Goal: Find contact information: Find contact information

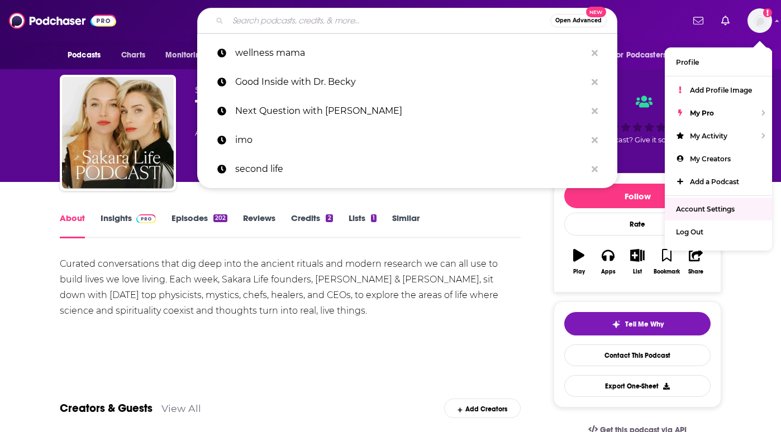
click at [334, 25] on input "Search podcasts, credits, & more..." at bounding box center [389, 21] width 322 height 18
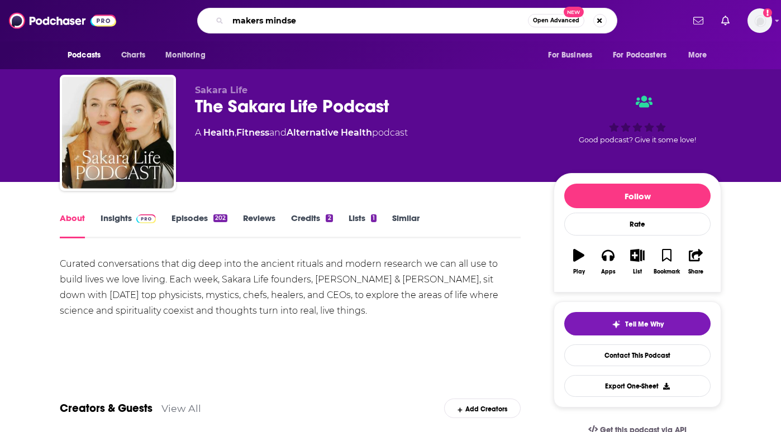
type input "makers mindset"
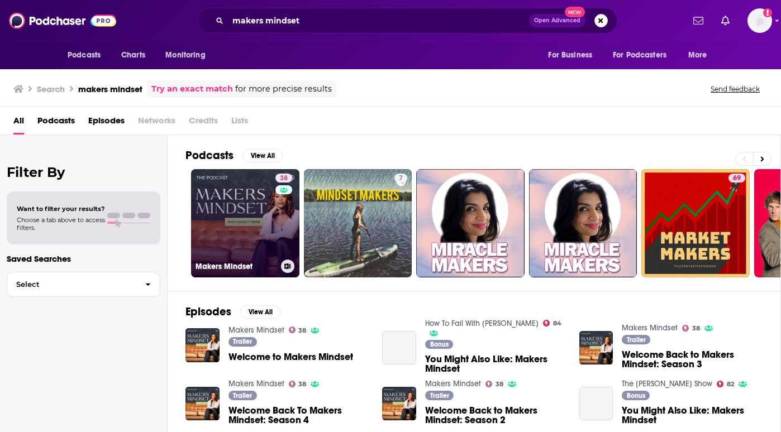
click at [279, 236] on div "38" at bounding box center [285, 217] width 20 height 86
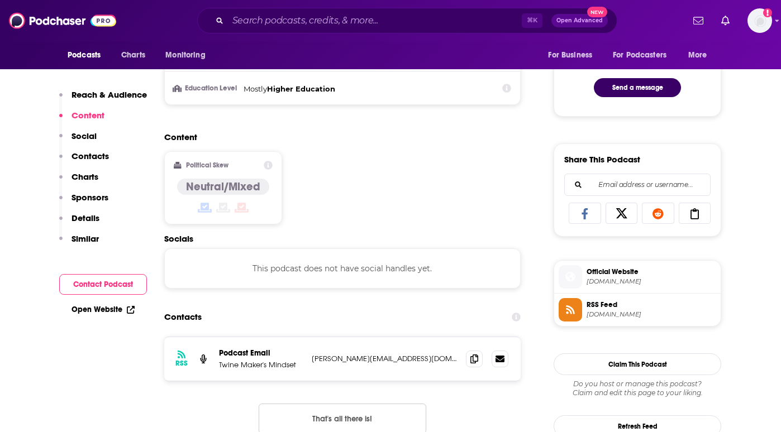
scroll to position [712, 0]
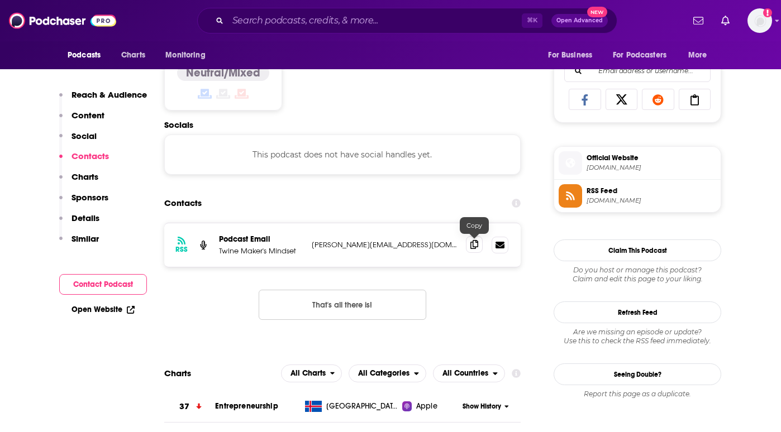
click at [472, 250] on span at bounding box center [474, 244] width 17 height 17
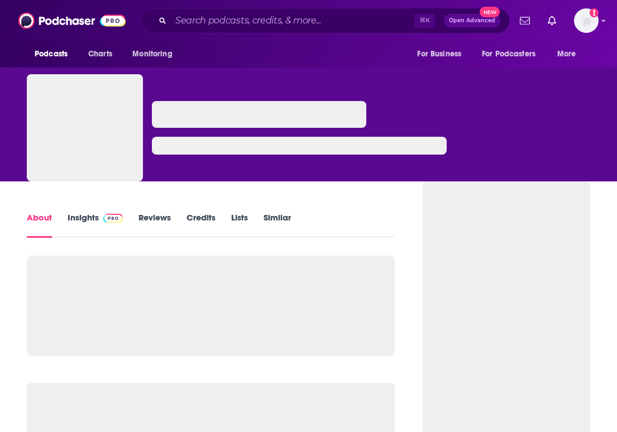
click at [275, 30] on div "⌘ K Open Advanced New" at bounding box center [325, 21] width 370 height 26
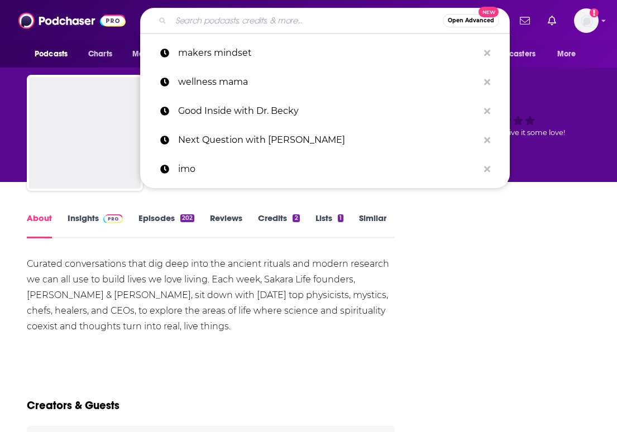
click at [275, 26] on input "Search podcasts, credits, & more..." at bounding box center [307, 21] width 272 height 18
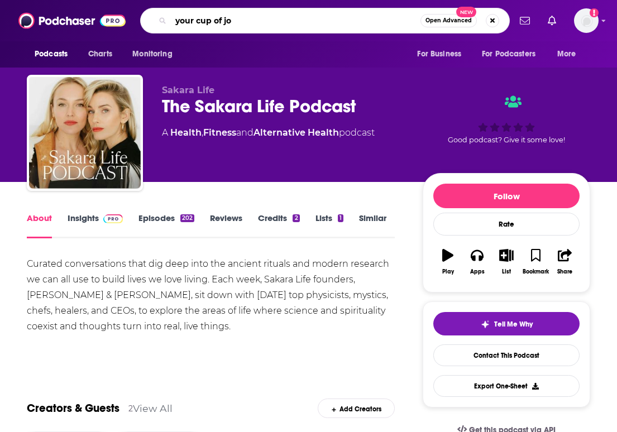
type input "your cup of joy"
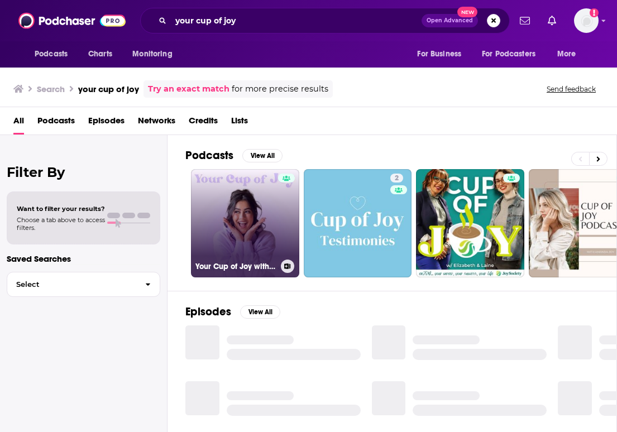
click at [236, 188] on link "Your Cup of Joy with [PERSON_NAME]" at bounding box center [245, 223] width 108 height 108
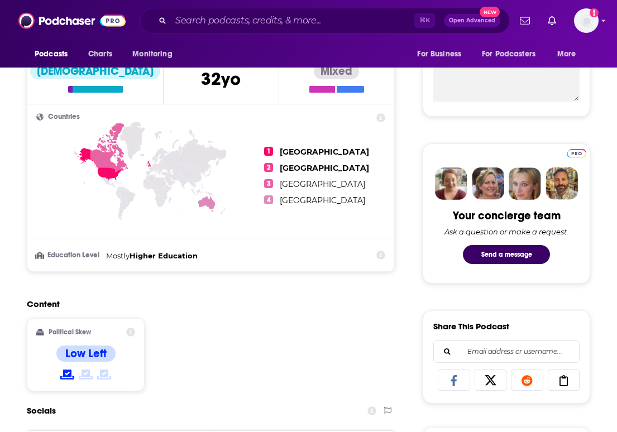
scroll to position [622, 0]
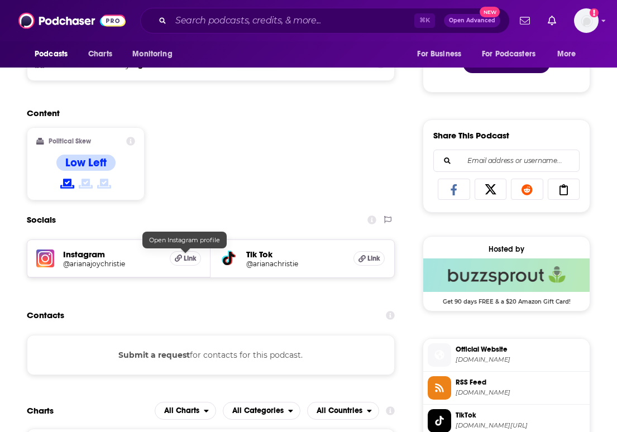
click at [182, 259] on h5 "Link" at bounding box center [185, 258] width 31 height 15
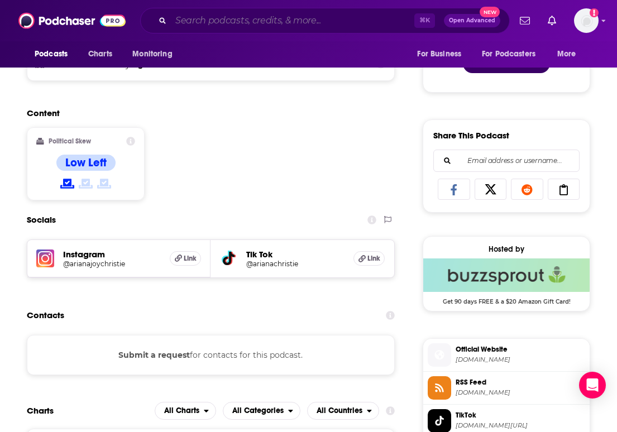
click at [224, 20] on input "Search podcasts, credits, & more..." at bounding box center [292, 21] width 243 height 18
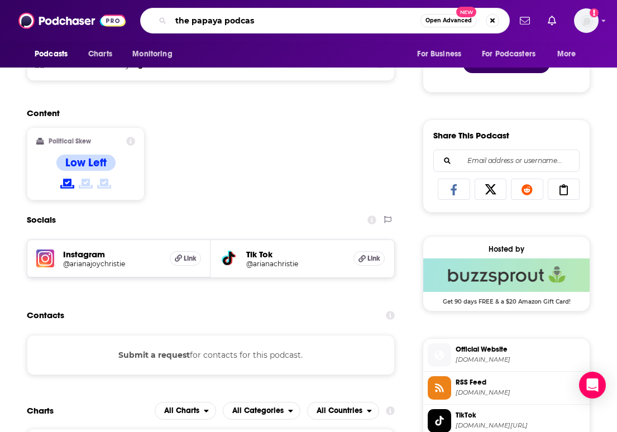
type input "the papaya podcast"
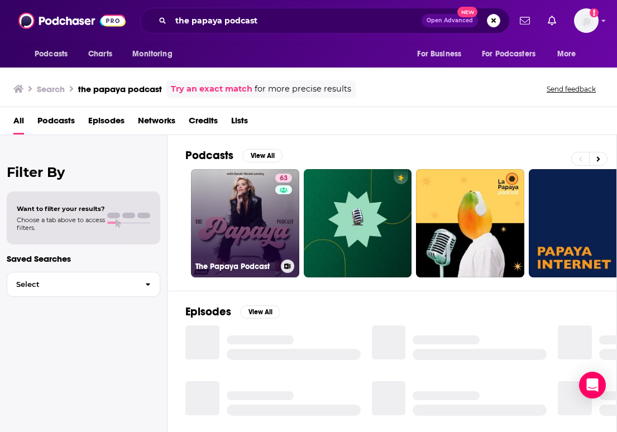
click at [255, 226] on link "63 The Papaya Podcast" at bounding box center [245, 223] width 108 height 108
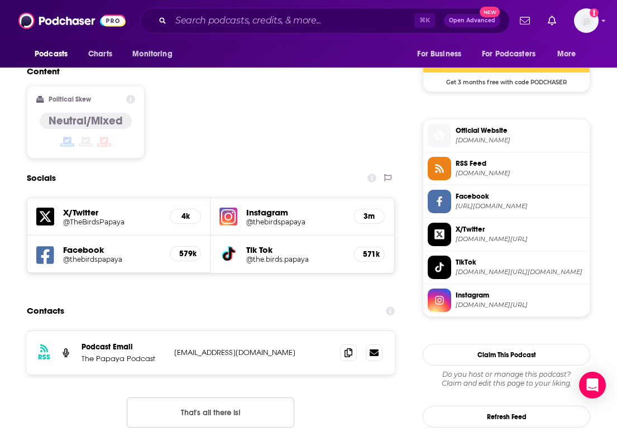
scroll to position [945, 0]
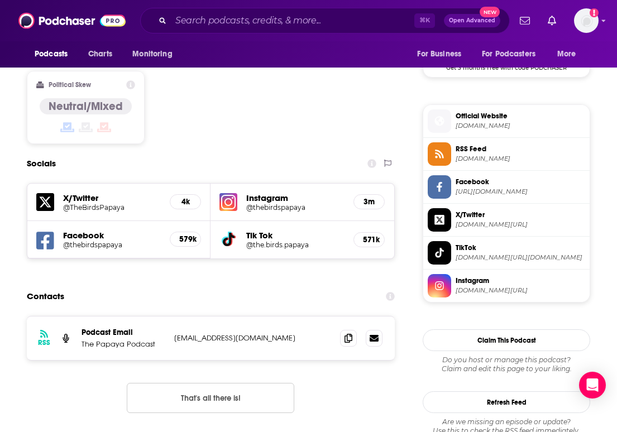
click at [113, 328] on p "Podcast Email" at bounding box center [124, 332] width 84 height 9
click at [371, 197] on h5 "3m" at bounding box center [369, 201] width 12 height 9
click at [258, 203] on h5 "@thebirdspapaya" at bounding box center [295, 207] width 98 height 8
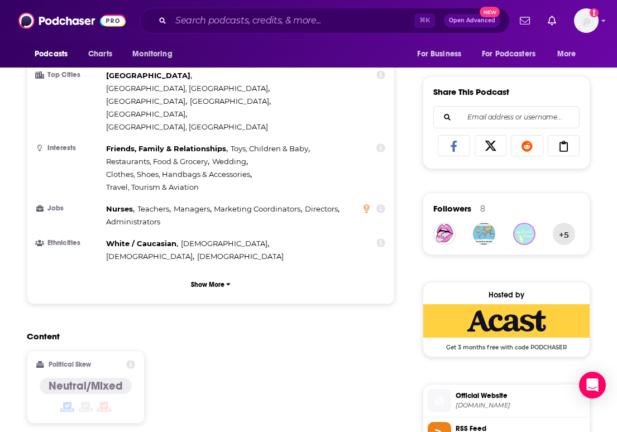
scroll to position [195, 0]
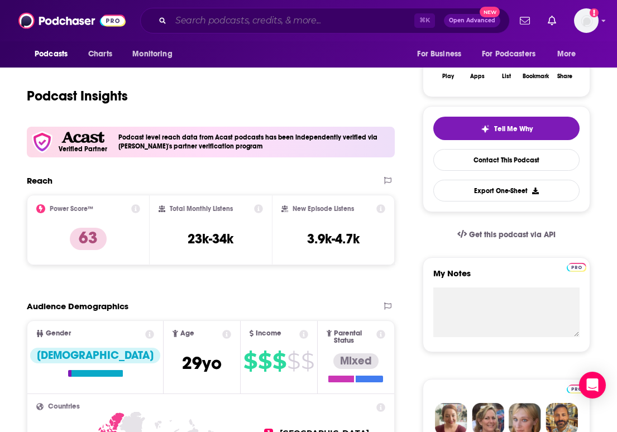
click at [213, 15] on input "Search podcasts, credits, & more..." at bounding box center [292, 21] width 243 height 18
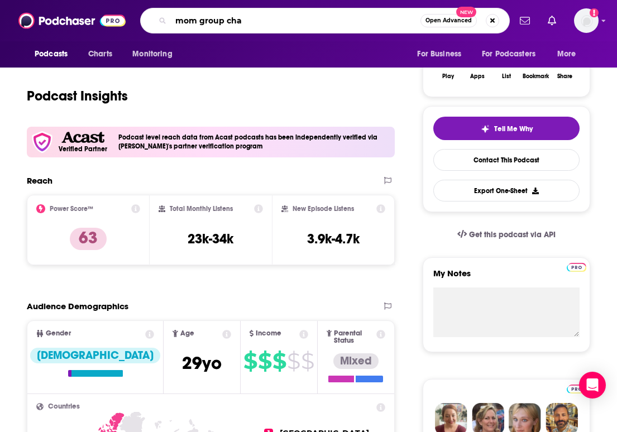
type input "mom group chat"
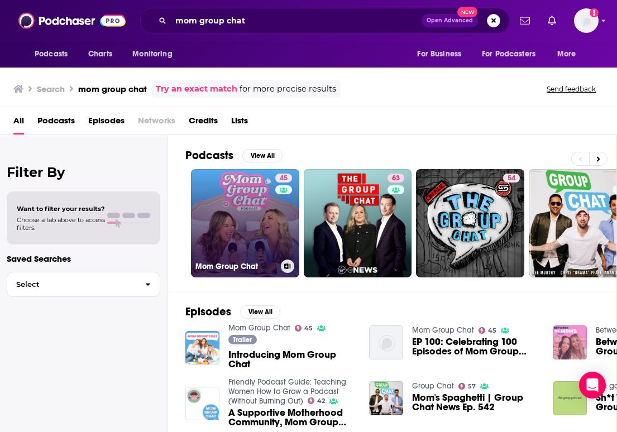
click at [252, 189] on link "45 Mom Group Chat" at bounding box center [245, 223] width 108 height 108
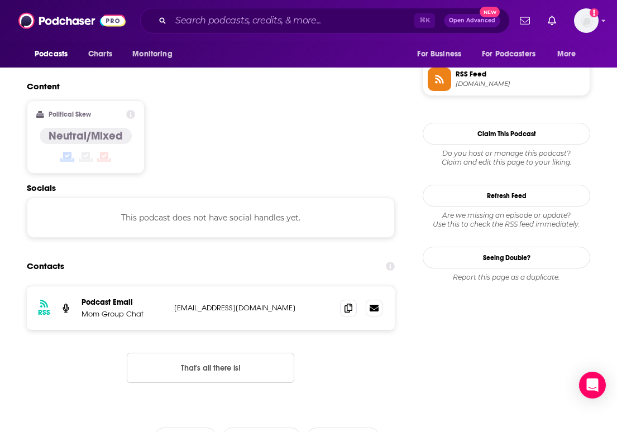
scroll to position [830, 0]
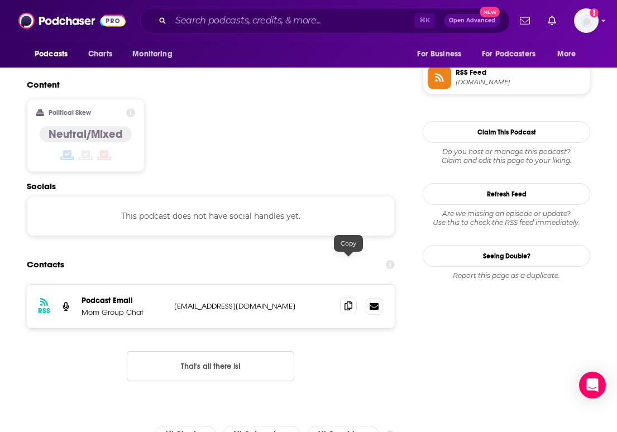
click at [345, 302] on icon at bounding box center [349, 306] width 8 height 9
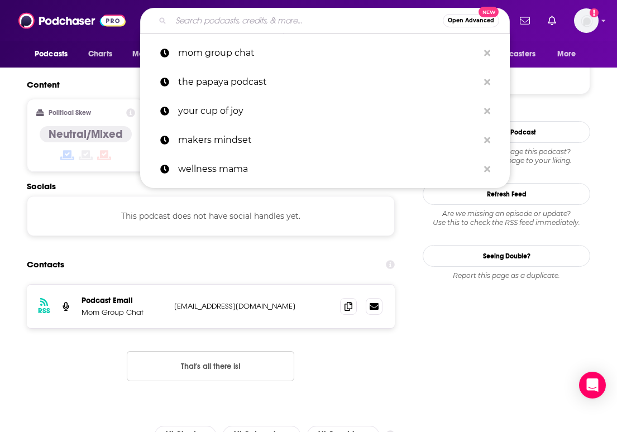
click at [258, 25] on input "Search podcasts, credits, & more..." at bounding box center [307, 21] width 272 height 18
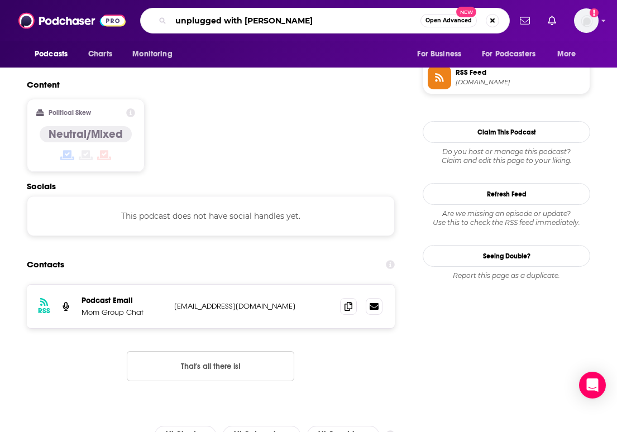
type input "unplugged with [PERSON_NAME]"
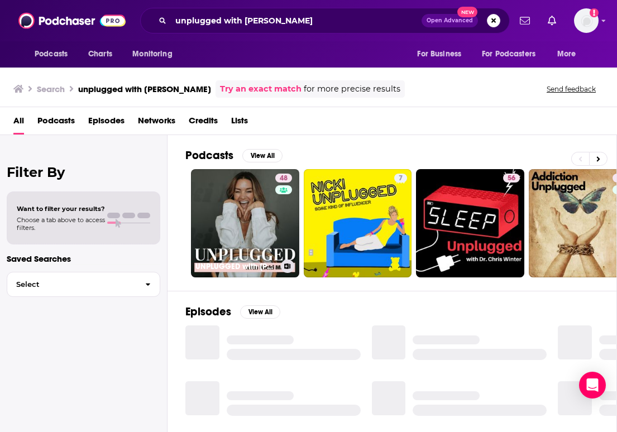
click at [233, 207] on link "48 UNPLUGGED with [PERSON_NAME]" at bounding box center [245, 223] width 108 height 108
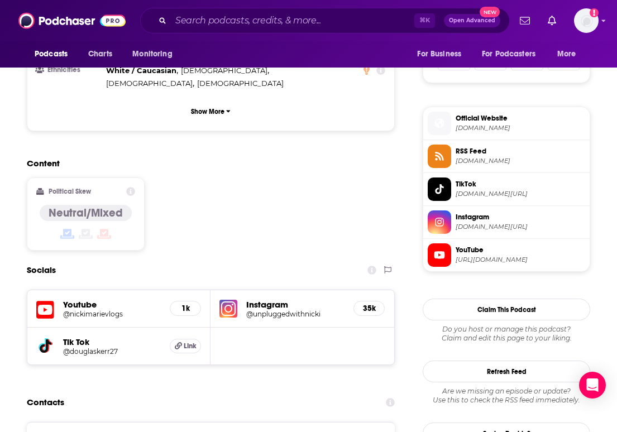
scroll to position [756, 0]
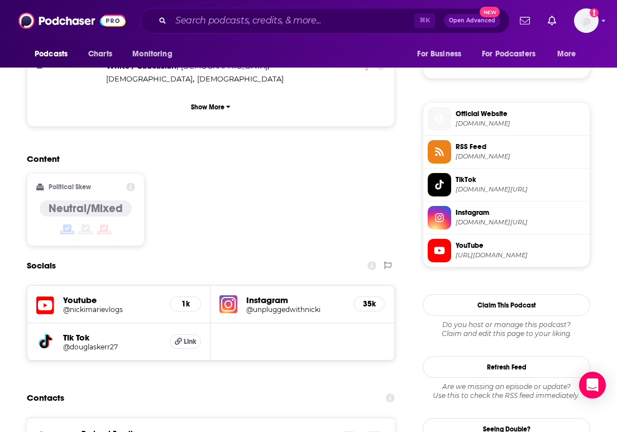
click at [275, 295] on h5 "Instagram" at bounding box center [295, 300] width 98 height 11
click at [286, 305] on h5 "@unpluggedwithnicki" at bounding box center [295, 309] width 98 height 8
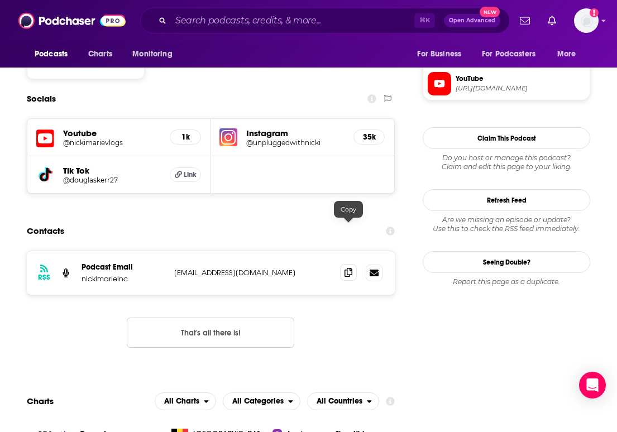
click at [351, 268] on icon at bounding box center [349, 272] width 8 height 9
